Goal: Information Seeking & Learning: Learn about a topic

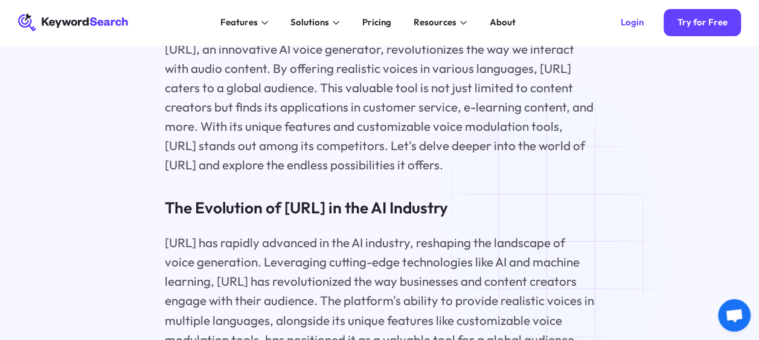
scroll to position [1449, 0]
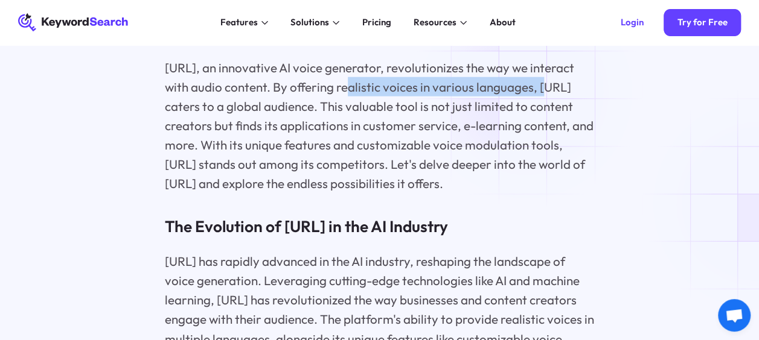
drag, startPoint x: 336, startPoint y: 95, endPoint x: 531, endPoint y: 93, distance: 195.6
click at [531, 93] on p "[URL], an innovative AI voice generator, revolutionizes the way we interact wit…" at bounding box center [380, 126] width 430 height 136
copy p "realistic voices in various languages,"
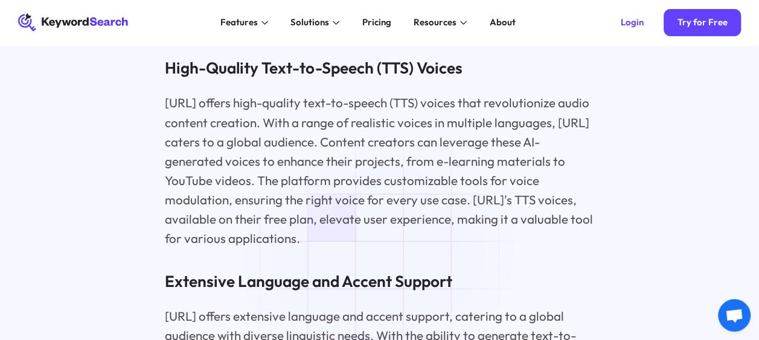
scroll to position [2053, 0]
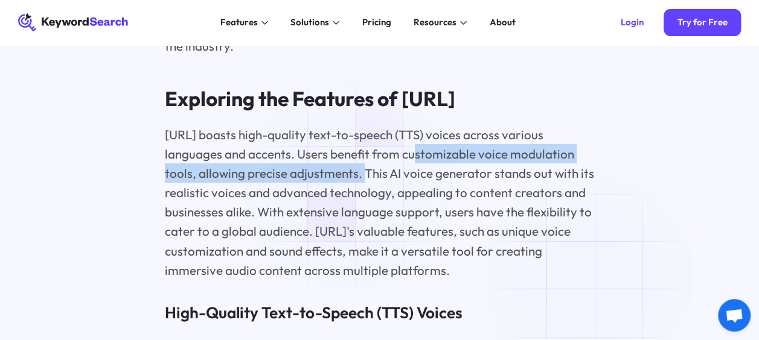
drag, startPoint x: 402, startPoint y: 170, endPoint x: 352, endPoint y: 186, distance: 52.5
click at [352, 186] on p "[URL] boasts high-quality text-to-speech (TTS) voices across various languages …" at bounding box center [380, 202] width 430 height 155
copy p "customizable voice modulation tools, allowing precise adjustments"
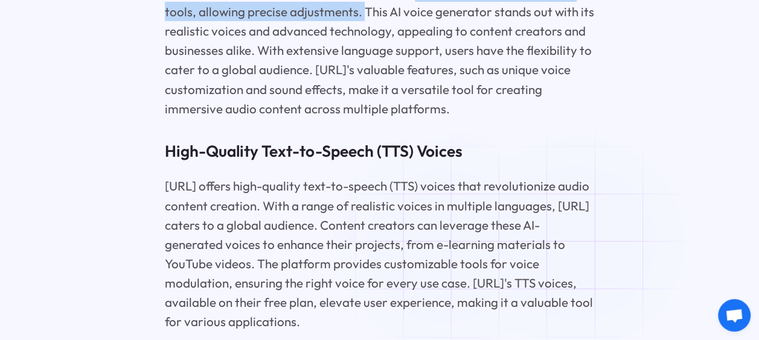
scroll to position [2234, 0]
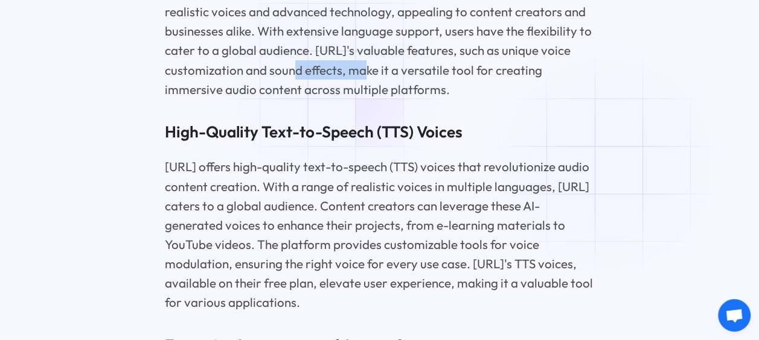
drag, startPoint x: 269, startPoint y: 80, endPoint x: 340, endPoint y: 77, distance: 71.3
click at [340, 77] on p "[URL] boasts high-quality text-to-speech (TTS) voices across various languages …" at bounding box center [380, 21] width 430 height 155
copy p "sound effects"
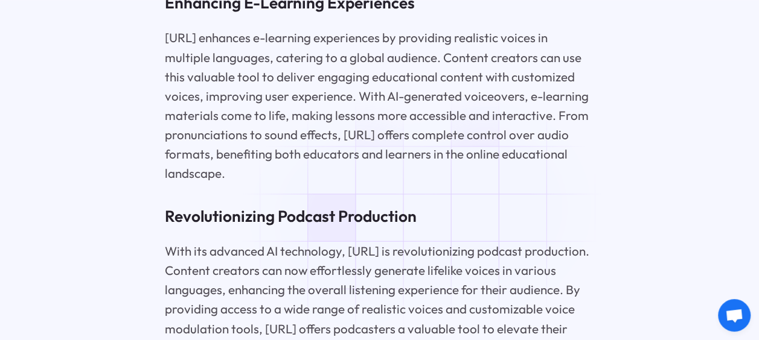
scroll to position [3924, 0]
